Goal: Transaction & Acquisition: Purchase product/service

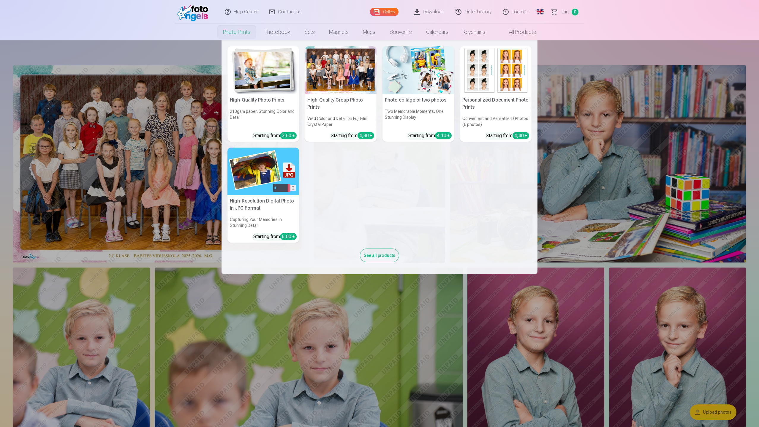
click at [242, 28] on link "Photo prints" at bounding box center [237, 32] width 42 height 17
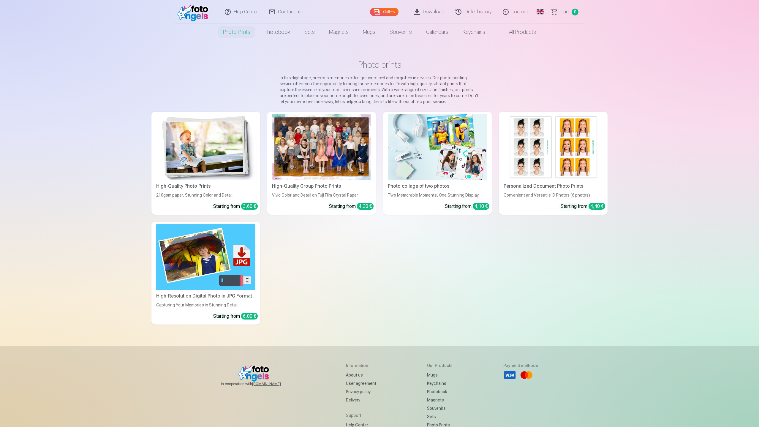
click at [297, 127] on div at bounding box center [321, 147] width 99 height 66
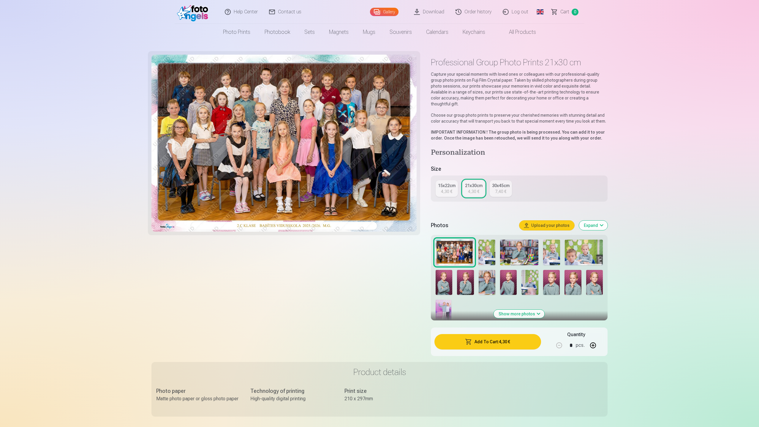
click at [499, 335] on button "Add To Cart : 4,30 €" at bounding box center [488, 341] width 107 height 15
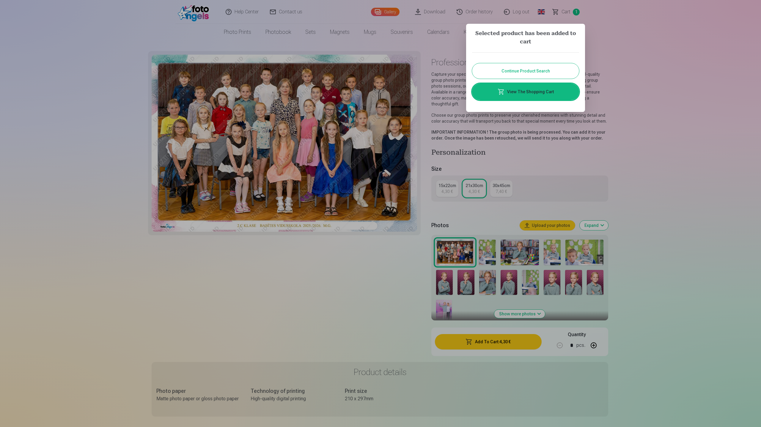
click at [546, 92] on link "View The Shopping Cart" at bounding box center [525, 91] width 107 height 17
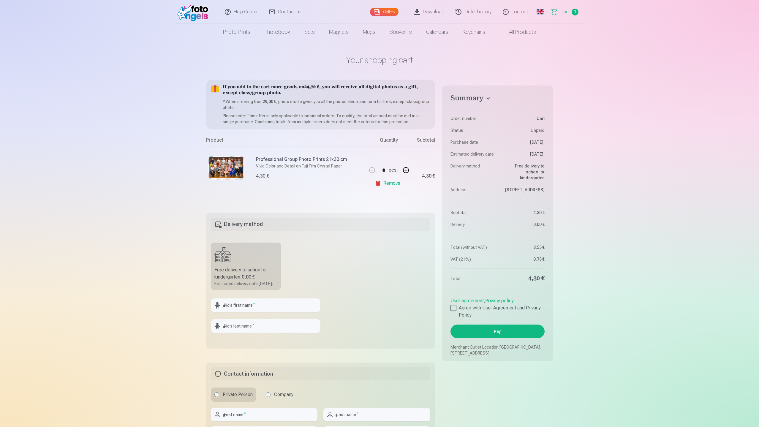
click at [396, 185] on link "Remove" at bounding box center [389, 183] width 28 height 12
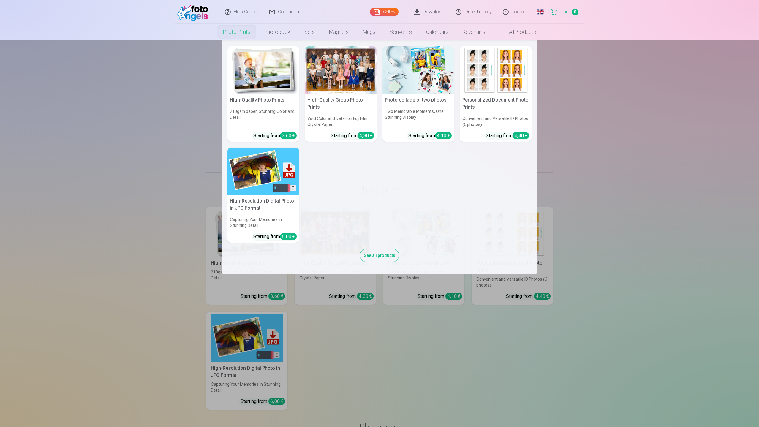
click at [236, 32] on link "Photo prints" at bounding box center [237, 32] width 42 height 17
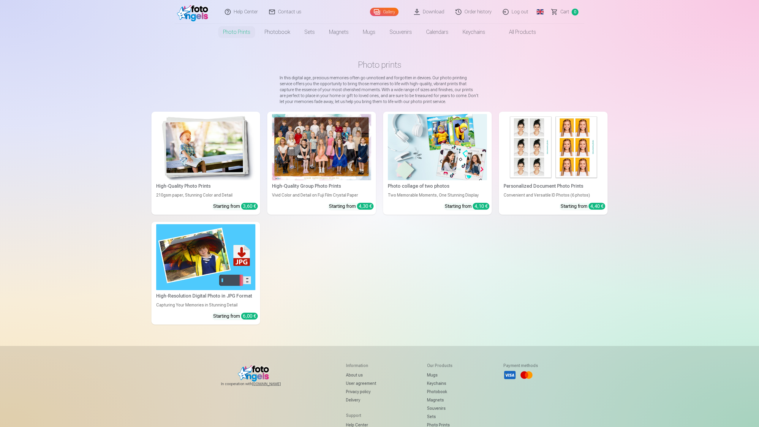
click at [192, 145] on img at bounding box center [205, 147] width 99 height 66
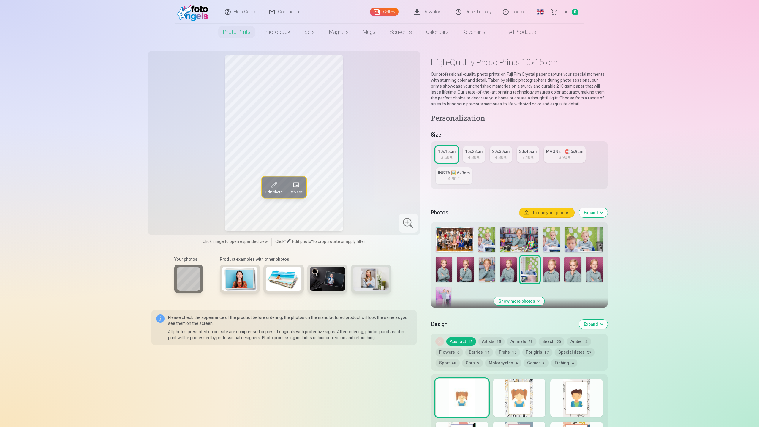
click at [521, 301] on button "Show more photos" at bounding box center [519, 301] width 51 height 8
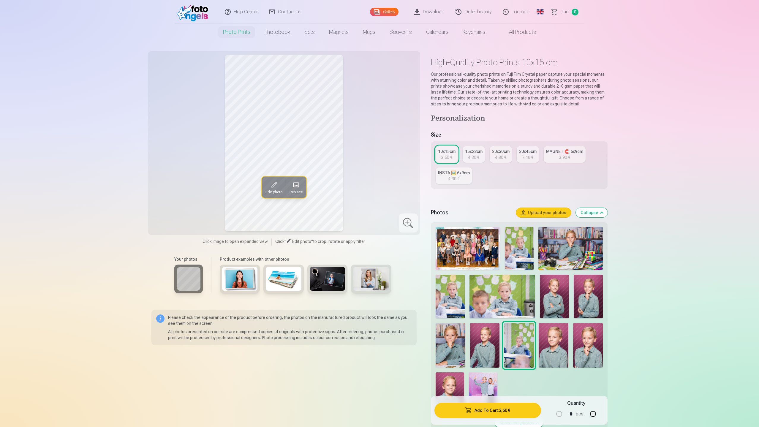
click at [473, 245] on img at bounding box center [468, 248] width 64 height 43
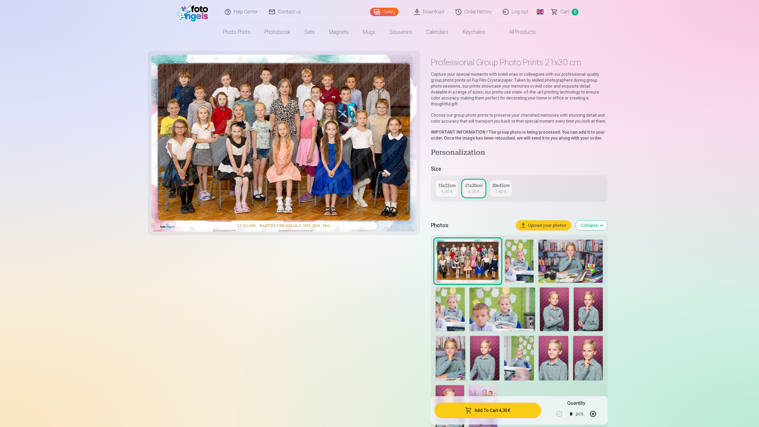
click at [444, 189] on div "4,30 €" at bounding box center [446, 192] width 11 height 6
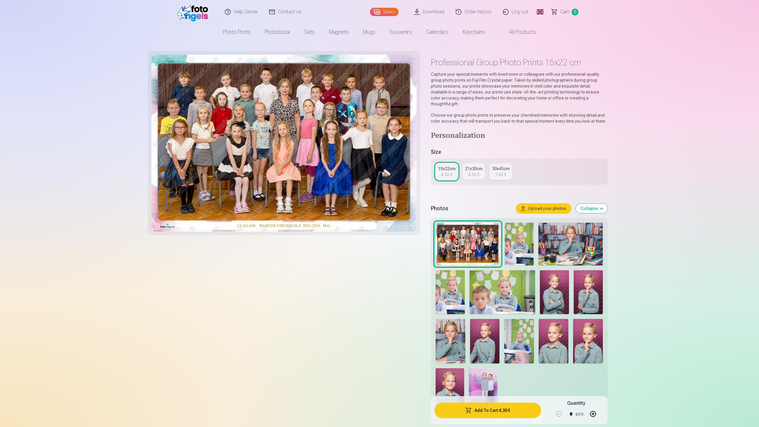
click at [502, 411] on button "Add To Cart : 4,30 €" at bounding box center [488, 410] width 107 height 15
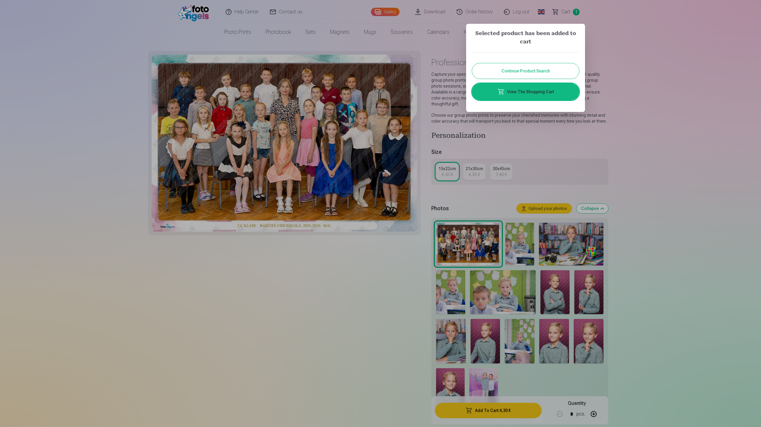
click at [515, 89] on link "View The Shopping Cart" at bounding box center [525, 91] width 107 height 17
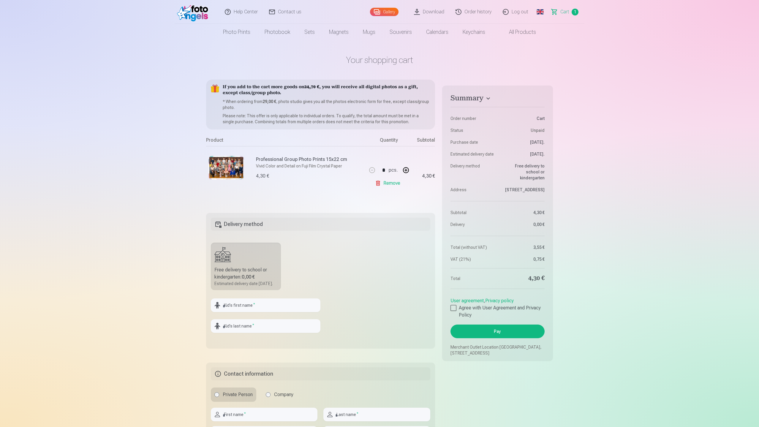
click at [394, 186] on link "Remove" at bounding box center [389, 183] width 28 height 12
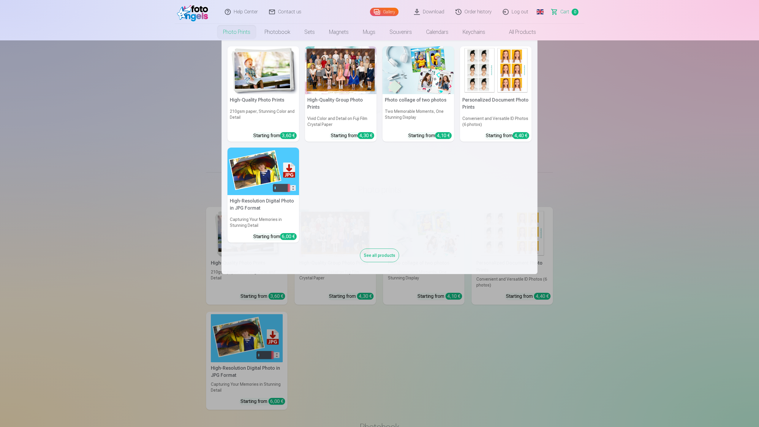
click at [245, 32] on link "Photo prints" at bounding box center [237, 32] width 42 height 17
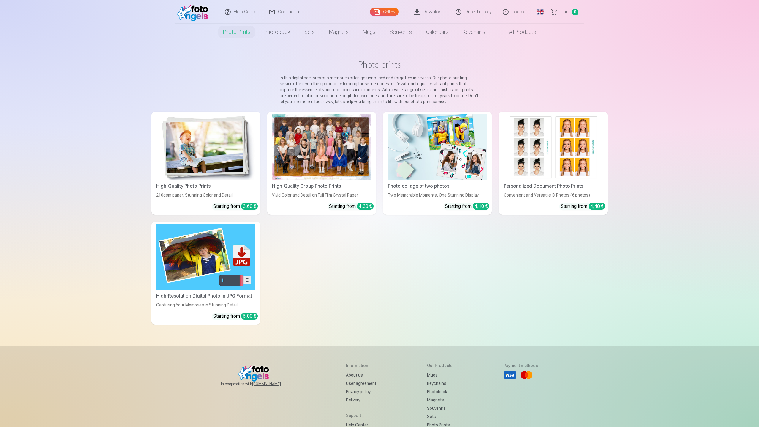
click at [201, 141] on img at bounding box center [205, 147] width 99 height 66
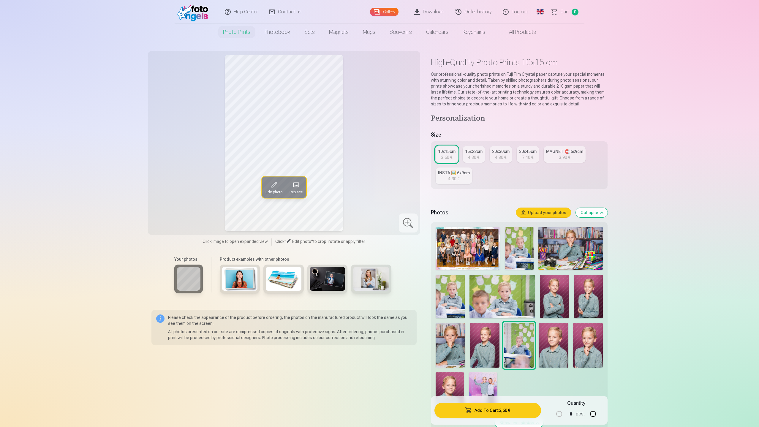
click at [455, 256] on img at bounding box center [468, 248] width 64 height 43
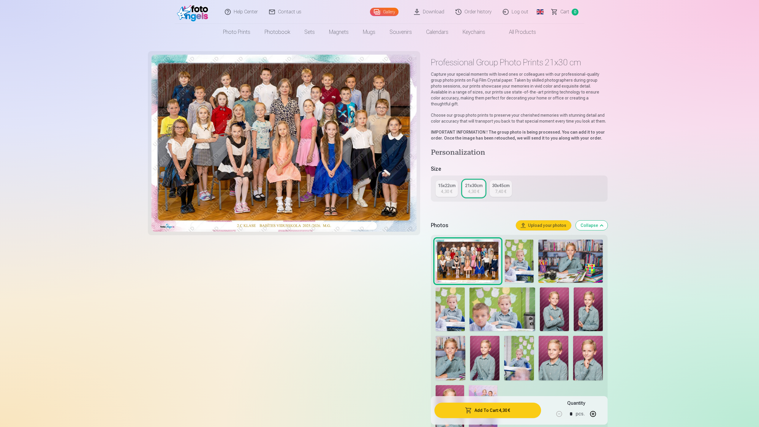
click at [500, 183] on div "30x45cm" at bounding box center [501, 186] width 18 height 6
click at [515, 410] on button "Add To Cart : 7,40 €" at bounding box center [488, 410] width 107 height 15
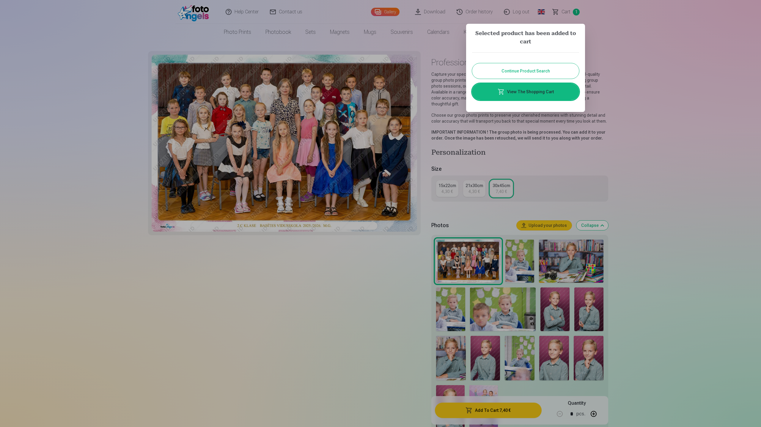
click at [544, 92] on link "View The Shopping Cart" at bounding box center [525, 91] width 107 height 17
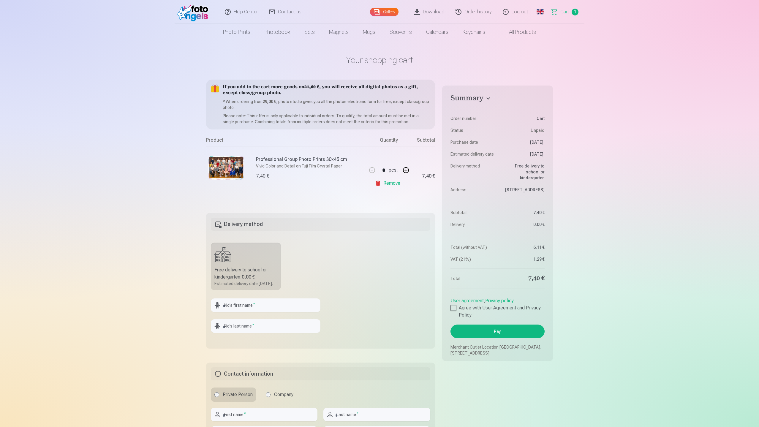
click at [563, 10] on span "Сart" at bounding box center [565, 11] width 9 height 7
click at [397, 185] on link "Remove" at bounding box center [389, 183] width 28 height 12
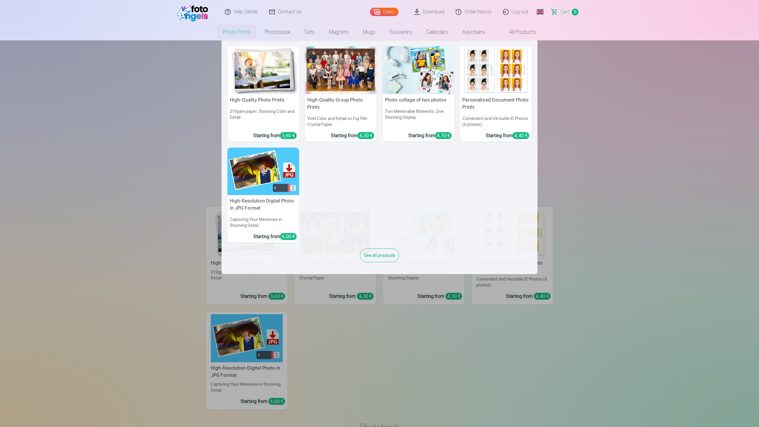
click at [232, 31] on link "Photo prints" at bounding box center [237, 32] width 42 height 17
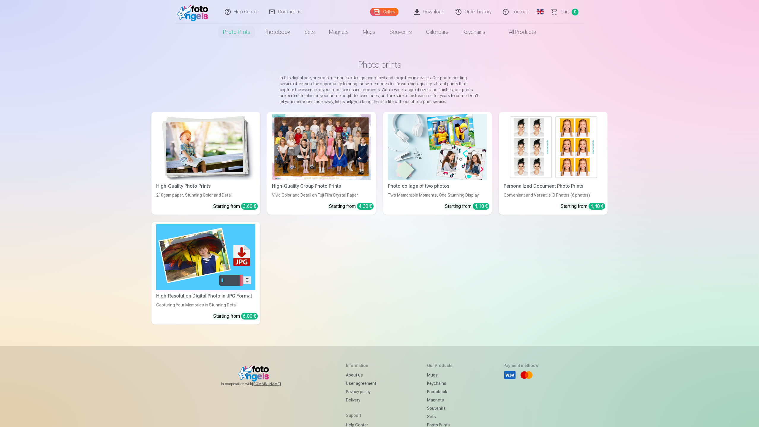
click at [313, 134] on div at bounding box center [321, 147] width 99 height 66
